Goal: Task Accomplishment & Management: Use online tool/utility

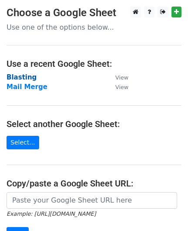
click at [14, 76] on strong "Blasting" at bounding box center [22, 77] width 30 height 8
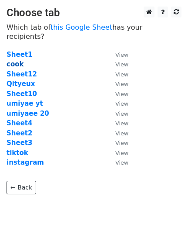
click at [18, 60] on strong "cook" at bounding box center [15, 64] width 17 height 8
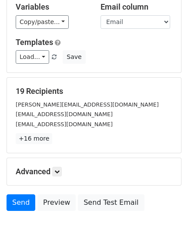
scroll to position [108, 0]
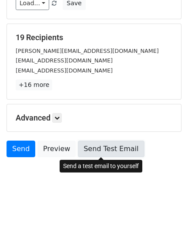
click at [91, 149] on link "Send Test Email" at bounding box center [111, 148] width 66 height 17
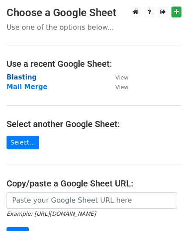
click at [20, 78] on strong "Blasting" at bounding box center [22, 77] width 30 height 8
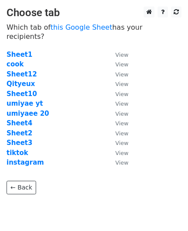
click at [14, 60] on strong "cook" at bounding box center [15, 64] width 17 height 8
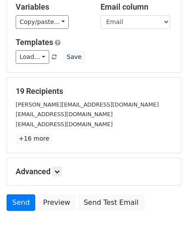
scroll to position [108, 0]
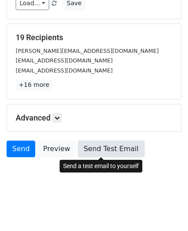
click at [109, 147] on link "Send Test Email" at bounding box center [111, 148] width 66 height 17
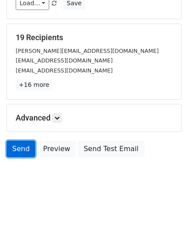
click at [17, 145] on link "Send" at bounding box center [21, 148] width 29 height 17
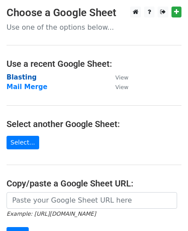
click at [27, 77] on strong "Blasting" at bounding box center [22, 77] width 30 height 8
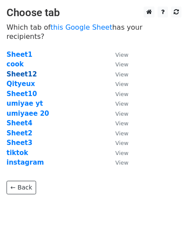
click at [23, 70] on strong "Sheet12" at bounding box center [22, 74] width 31 height 8
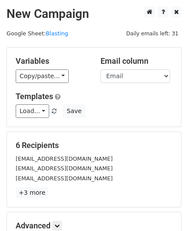
scroll to position [108, 0]
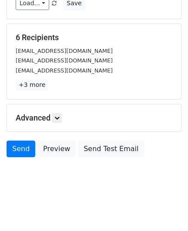
click at [106, 145] on form "Variables Copy/paste... {{First Name}} {{Email}} Email column First Name Email …" at bounding box center [94, 50] width 175 height 222
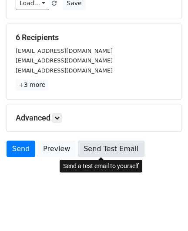
click at [103, 147] on link "Send Test Email" at bounding box center [111, 148] width 66 height 17
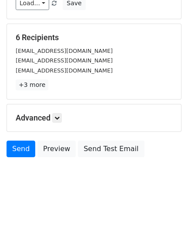
scroll to position [0, 0]
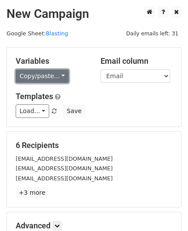
click at [37, 75] on link "Copy/paste..." at bounding box center [42, 76] width 53 height 14
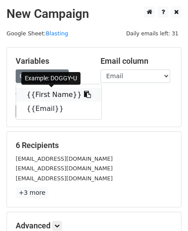
click at [58, 96] on link "{{First Name}}" at bounding box center [59, 95] width 86 height 14
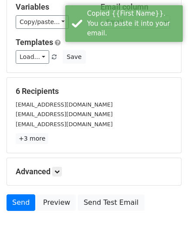
scroll to position [108, 0]
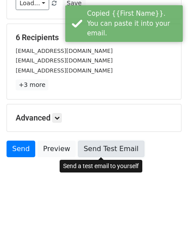
click at [116, 149] on link "Send Test Email" at bounding box center [111, 148] width 66 height 17
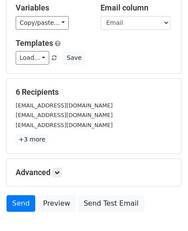
scroll to position [0, 0]
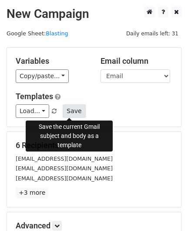
click at [71, 111] on button "Save" at bounding box center [74, 111] width 23 height 14
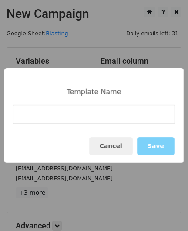
type input "p"
type input "Qityeux"
click at [160, 146] on button "Save" at bounding box center [156, 146] width 38 height 18
